Goal: Find specific page/section: Find specific page/section

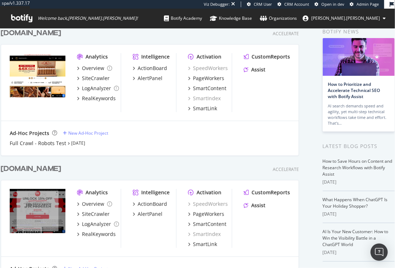
scroll to position [37, 0]
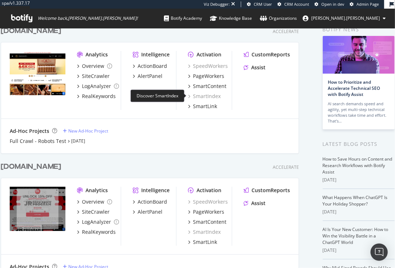
click at [204, 96] on div "SmartIndex" at bounding box center [204, 96] width 33 height 7
